Goal: Transaction & Acquisition: Purchase product/service

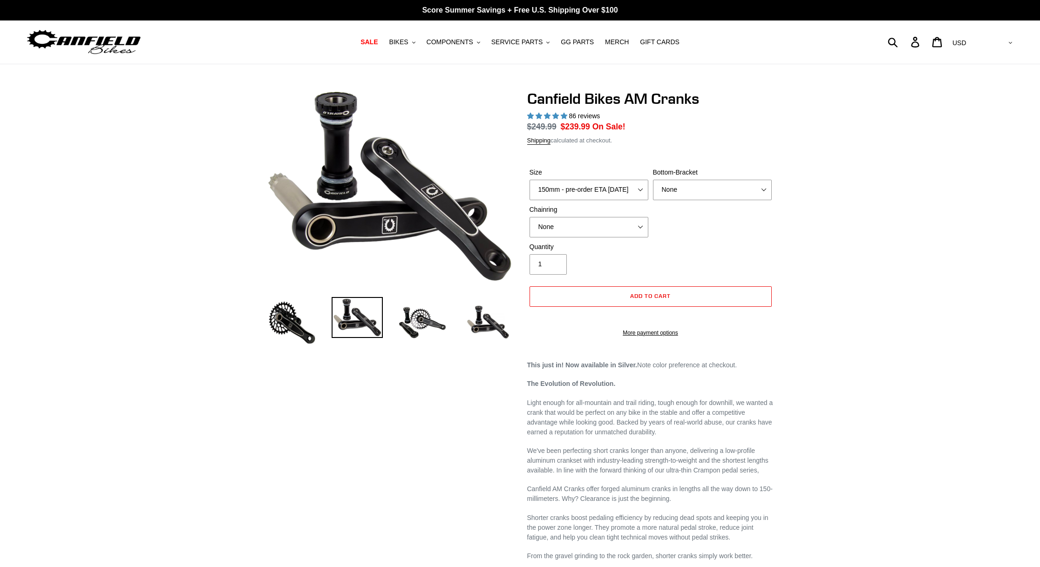
select select "highest-rating"
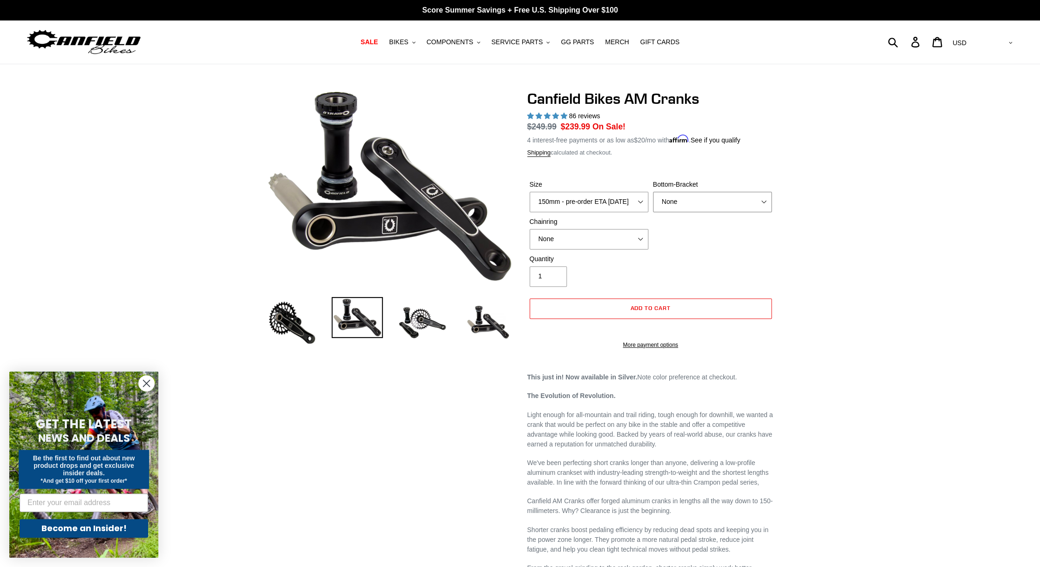
select select "BSA Threaded 68/73mm"
click option "BSA Threaded 68/73mm" at bounding box center [0, 0] width 0 height 0
select select "30t Round (Boost 148)"
click option "30t Round (Boost 148)" at bounding box center [0, 0] width 0 height 0
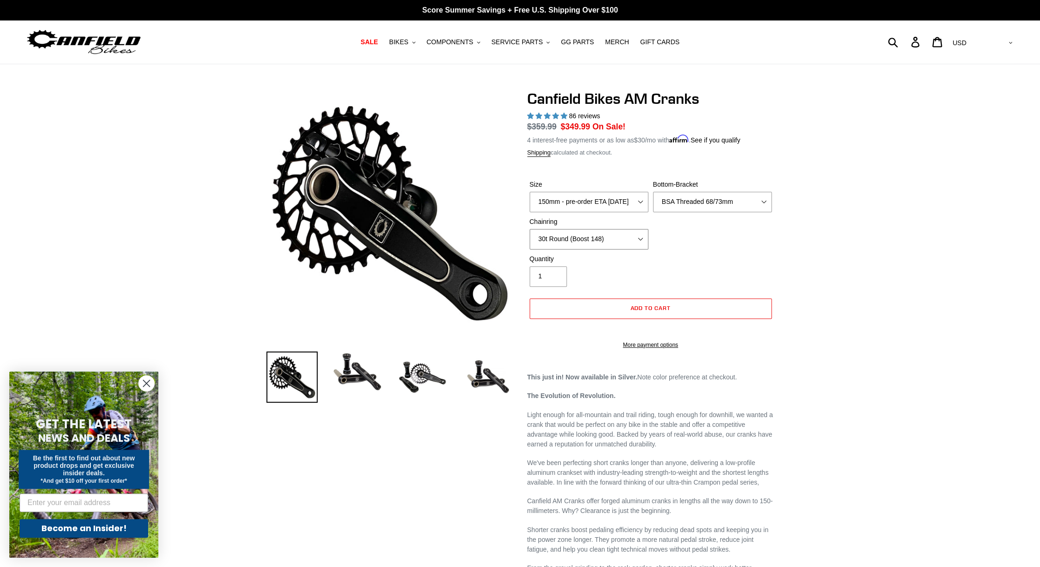
click option "30t Round (Boost 148)" at bounding box center [0, 0] width 0 height 0
